Goal: Transaction & Acquisition: Purchase product/service

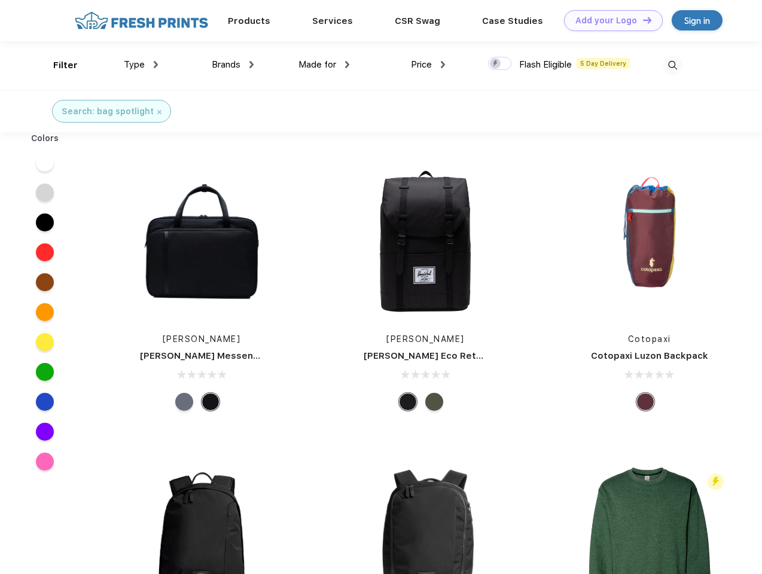
click at [609, 20] on link "Add your Logo Design Tool" at bounding box center [613, 20] width 99 height 21
click at [0, 0] on div "Design Tool" at bounding box center [0, 0] width 0 height 0
click at [642, 20] on link "Add your Logo Design Tool" at bounding box center [613, 20] width 99 height 21
click at [57, 65] on div "Filter" at bounding box center [65, 66] width 25 height 14
click at [141, 65] on span "Type" at bounding box center [134, 64] width 21 height 11
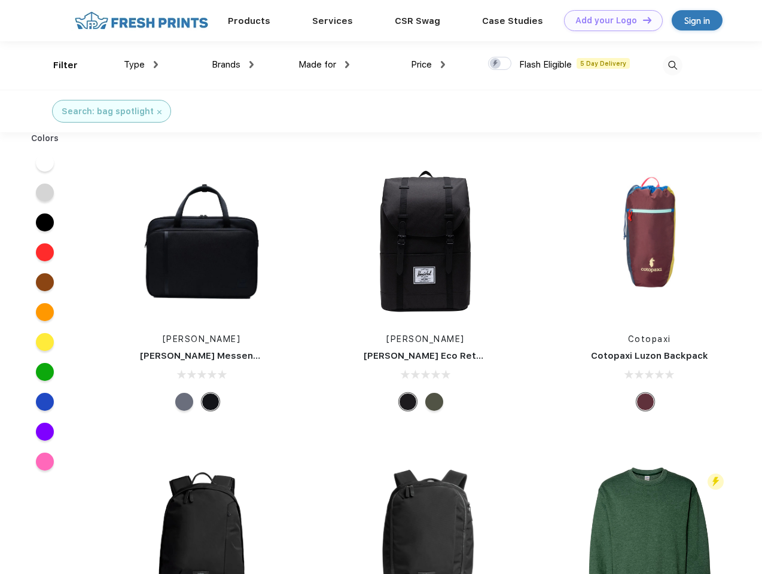
click at [233, 65] on span "Brands" at bounding box center [226, 64] width 29 height 11
click at [324, 65] on span "Made for" at bounding box center [318, 64] width 38 height 11
click at [428, 65] on span "Price" at bounding box center [421, 64] width 21 height 11
click at [500, 64] on div at bounding box center [499, 63] width 23 height 13
click at [496, 64] on input "checkbox" at bounding box center [492, 60] width 8 height 8
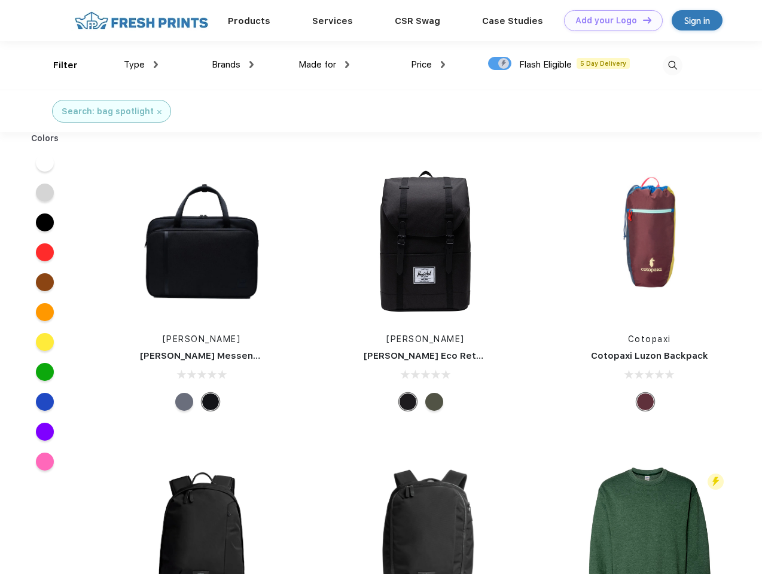
click at [673, 65] on img at bounding box center [673, 66] width 20 height 20
